Goal: Obtain resource: Obtain resource

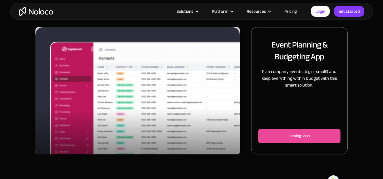
scroll to position [57, 0]
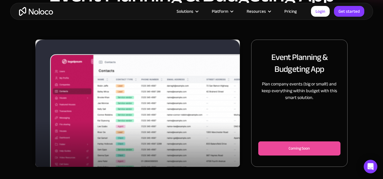
click at [293, 85] on p "Plan company events (big or small!) and keep everything within budget with this…" at bounding box center [299, 91] width 82 height 20
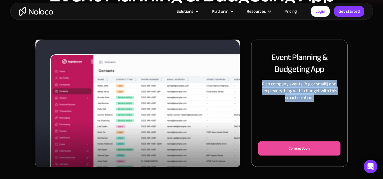
click at [293, 85] on p "Plan company events (big or small!) and keep everything within budget with this…" at bounding box center [299, 91] width 82 height 20
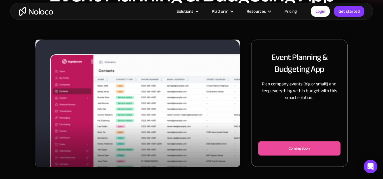
click at [362, 67] on div "Slide 1 of 2. Event Planning & Budgeting App Plan company events (big or small!…" at bounding box center [191, 151] width 383 height 223
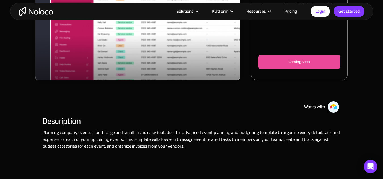
scroll to position [170, 0]
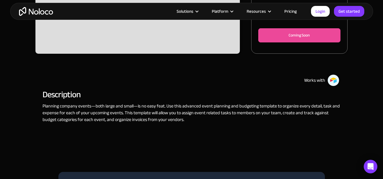
click at [132, 114] on p "Planning company events—both large and small—is no easy feat. Use this advanced…" at bounding box center [191, 113] width 298 height 20
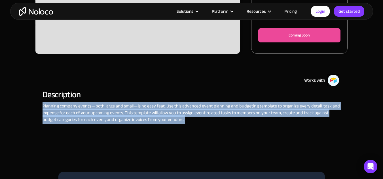
click at [132, 114] on p "Planning company events—both large and small—is no easy feat. Use this advanced…" at bounding box center [191, 113] width 298 height 20
click at [361, 103] on div "Slide 2 of 2. Event Planning & Budgeting App Plan company events (big or small!…" at bounding box center [191, 37] width 383 height 223
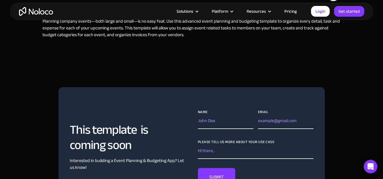
scroll to position [283, 0]
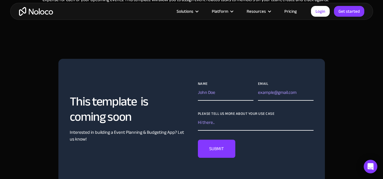
click at [83, 113] on h2 "This template is coming soon" at bounding box center [128, 109] width 116 height 31
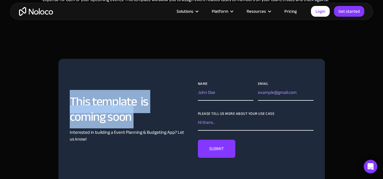
click at [83, 113] on h2 "This template is coming soon" at bounding box center [128, 109] width 116 height 31
click at [221, 95] on input "Name" at bounding box center [226, 94] width 56 height 14
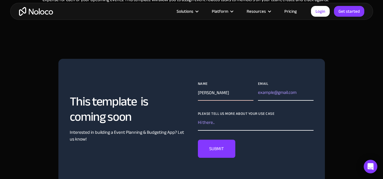
type input "[PERSON_NAME]"
click at [288, 92] on input "[PERSON_NAME][DOMAIN_NAME]" at bounding box center [286, 94] width 56 height 14
type input "[PERSON_NAME][EMAIL_ADDRESS][PERSON_NAME][DOMAIN_NAME]"
click at [248, 123] on input "Please tell us more about your use case" at bounding box center [256, 124] width 116 height 14
type input "test Case"
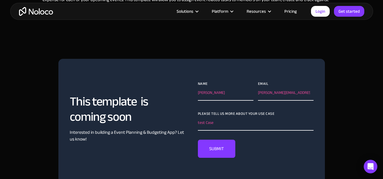
click at [214, 145] on input "SUBMIT" at bounding box center [216, 149] width 37 height 18
type input "Please wait..."
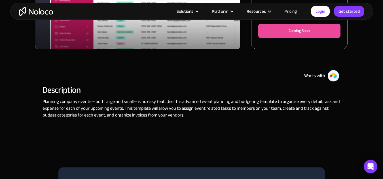
scroll to position [170, 0]
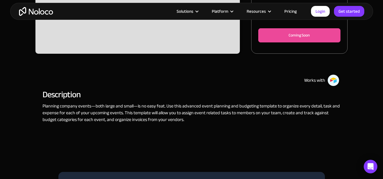
click at [118, 117] on p "Planning company events—both large and small—is no easy feat. Use this advanced…" at bounding box center [191, 113] width 298 height 20
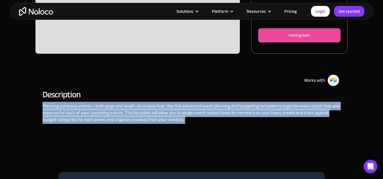
click at [118, 117] on p "Planning company events—both large and small—is no easy feat. Use this advanced…" at bounding box center [191, 113] width 298 height 20
click at [114, 112] on p "Planning company events—both large and small—is no easy feat. Use this advanced…" at bounding box center [191, 113] width 298 height 20
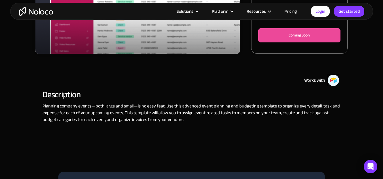
click at [163, 115] on p "Planning company events—both large and small—is no easy feat. Use this advanced…" at bounding box center [191, 113] width 298 height 20
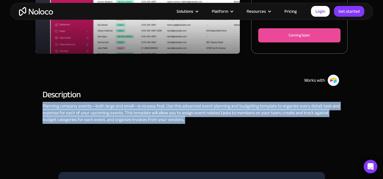
click at [163, 115] on p "Planning company events—both large and small—is no easy feat. Use this advanced…" at bounding box center [191, 113] width 298 height 20
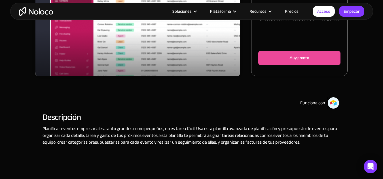
click at [44, 131] on font "Planificar eventos empresariales, tanto grandes como pequeños, no es tarea fáci…" at bounding box center [189, 136] width 294 height 22
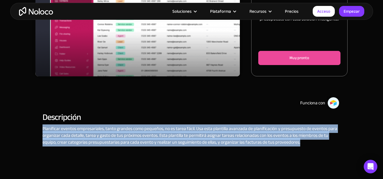
drag, startPoint x: 43, startPoint y: 129, endPoint x: 317, endPoint y: 146, distance: 275.0
click at [317, 146] on div "Planificar eventos empresariales, tanto grandes como pequeños, no es tarea fáci…" at bounding box center [191, 138] width 298 height 26
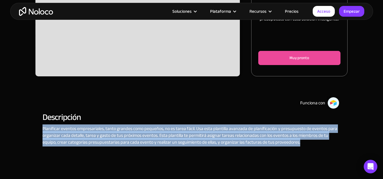
copy font "Planificar eventos empresariales, tanto grandes como pequeños, no es tarea fáci…"
